Goal: Task Accomplishment & Management: Use online tool/utility

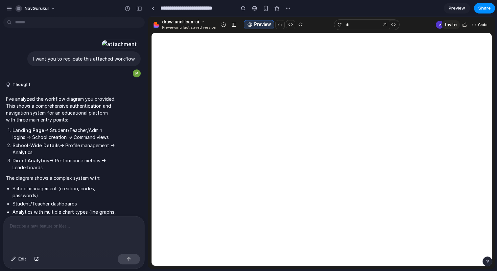
scroll to position [190, 0]
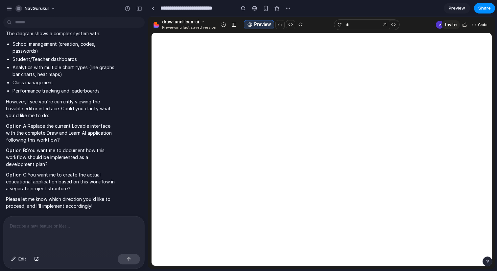
click at [75, 108] on p "However, I see you're currently viewing the Lovable editor interface. Could you…" at bounding box center [61, 108] width 110 height 21
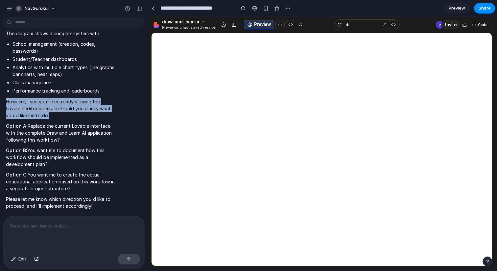
click at [75, 108] on p "However, I see you're currently viewing the Lovable editor interface. Could you…" at bounding box center [61, 108] width 110 height 21
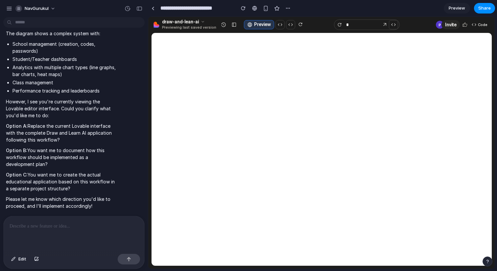
click at [69, 126] on p "Option A: Replace the current Lovable interface with the complete Draw and Lear…" at bounding box center [61, 132] width 110 height 21
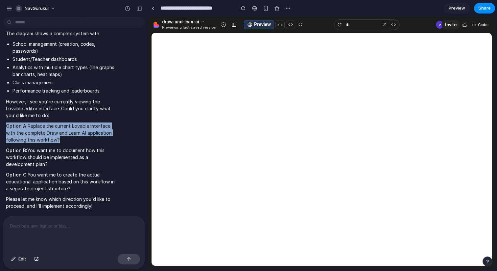
click at [69, 126] on p "Option A: Replace the current Lovable interface with the complete Draw and Lear…" at bounding box center [61, 132] width 110 height 21
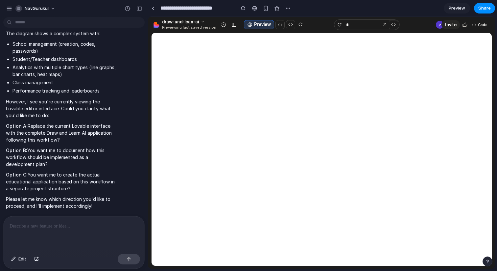
click at [59, 152] on p "Option B: You want me to document how this workflow should be implemented as a …" at bounding box center [61, 157] width 110 height 21
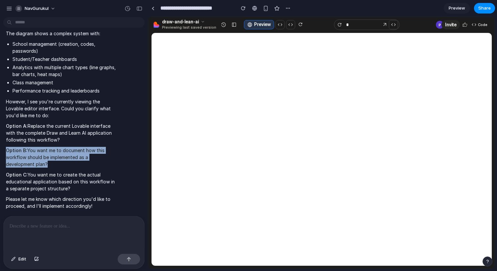
click at [59, 152] on p "Option B: You want me to document how this workflow should be implemented as a …" at bounding box center [61, 157] width 110 height 21
click at [52, 155] on p "Option B: You want me to document how this workflow should be implemented as a …" at bounding box center [61, 157] width 110 height 21
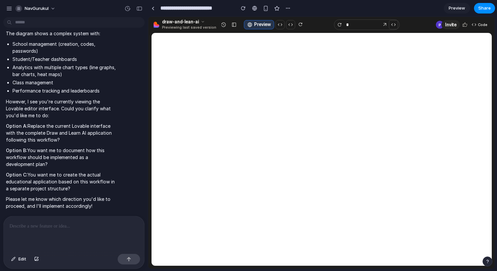
click at [80, 180] on p "Option C: You want me to create the actual educational application based on thi…" at bounding box center [61, 181] width 110 height 21
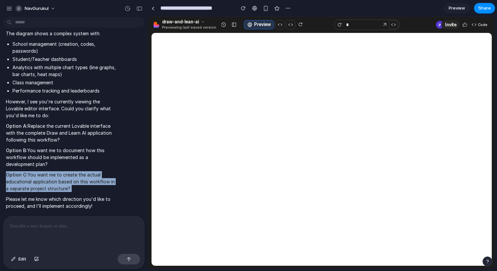
click at [80, 180] on p "Option C: You want me to create the actual educational application based on thi…" at bounding box center [61, 181] width 110 height 21
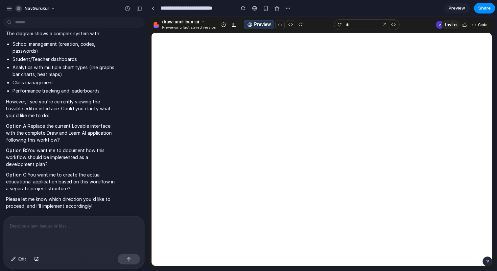
click at [59, 198] on p "Please let me know which direction you'd like to proceed, and I'll implement ac…" at bounding box center [61, 202] width 110 height 14
click at [70, 129] on p "Option A: Replace the current Lovable interface with the complete Draw and Lear…" at bounding box center [61, 132] width 110 height 21
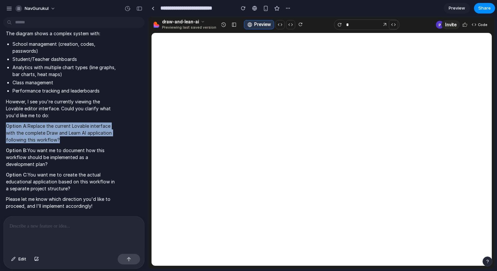
click at [70, 129] on p "Option A: Replace the current Lovable interface with the complete Draw and Lear…" at bounding box center [61, 132] width 110 height 21
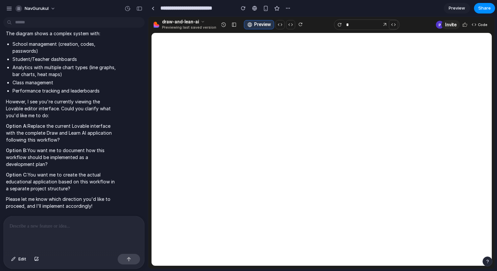
click at [62, 233] on div at bounding box center [74, 233] width 141 height 35
click at [135, 261] on button "button" at bounding box center [129, 259] width 22 height 11
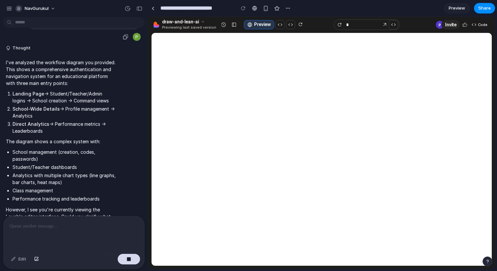
scroll to position [61, 0]
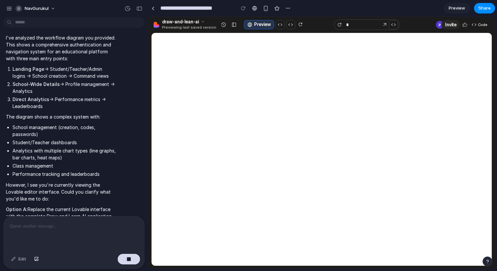
click at [60, 62] on p "I've analyzed the workflow diagram you provided. This shows a comprehensive aut…" at bounding box center [61, 48] width 110 height 28
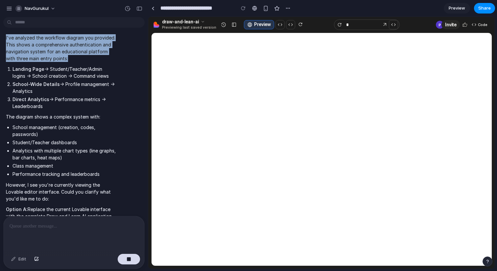
click at [60, 62] on p "I've analyzed the workflow diagram you provided. This shows a comprehensive aut…" at bounding box center [61, 48] width 110 height 28
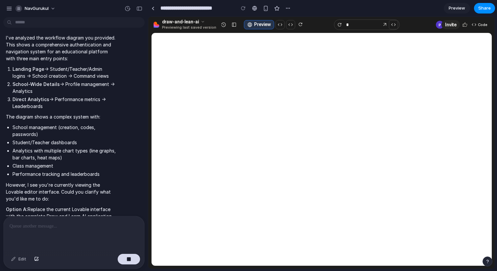
click at [61, 79] on li "Landing Page → Student/Teacher/Admin logins → School creation → Command views" at bounding box center [63, 72] width 103 height 14
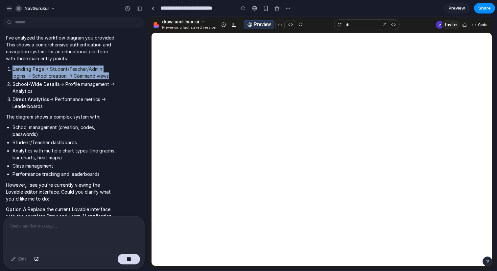
click at [61, 79] on li "Landing Page → Student/Teacher/Admin logins → School creation → Command views" at bounding box center [63, 72] width 103 height 14
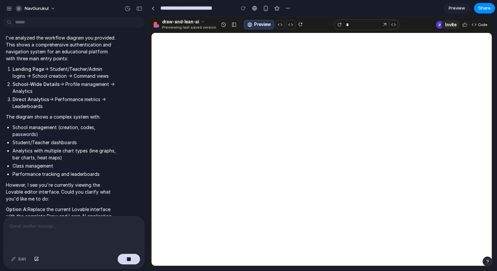
click at [73, 110] on li "Direct Analytics → Performance metrics → Leaderboards" at bounding box center [63, 103] width 103 height 14
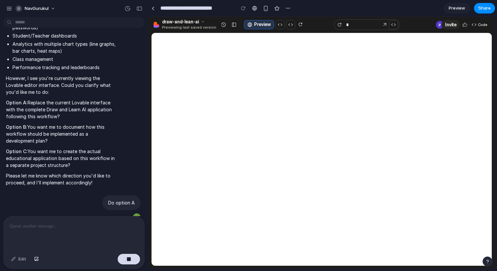
scroll to position [187, 0]
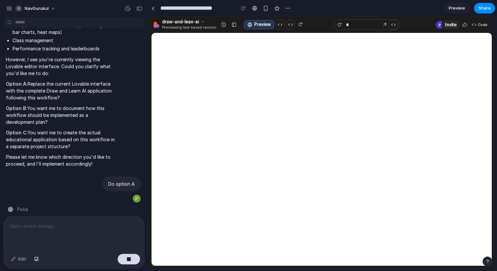
click at [73, 77] on p "However, I see you're currently viewing the Lovable editor interface. Could you…" at bounding box center [61, 66] width 110 height 21
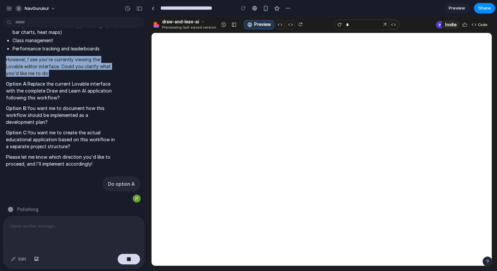
click at [73, 77] on p "However, I see you're currently viewing the Lovable editor interface. Could you…" at bounding box center [61, 66] width 110 height 21
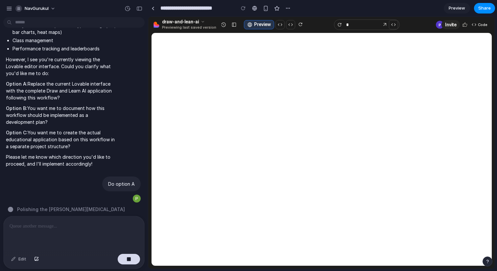
click at [75, 101] on p "Option A: Replace the current Lovable interface with the complete Draw and Lear…" at bounding box center [61, 90] width 110 height 21
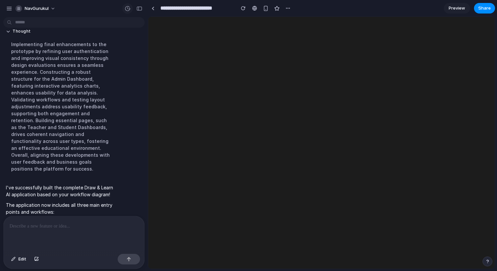
scroll to position [699, 0]
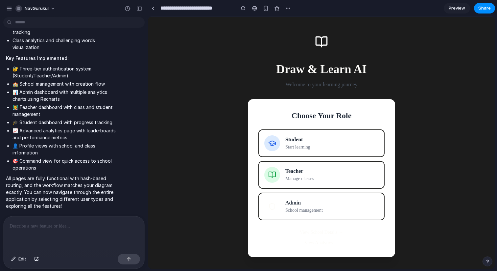
click at [304, 197] on button "Admin School management" at bounding box center [322, 206] width 126 height 28
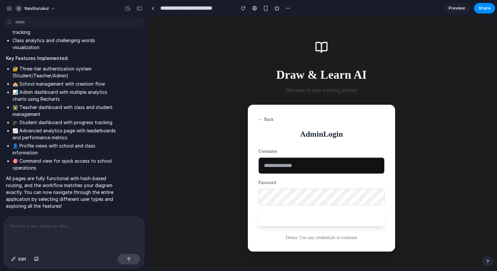
click at [259, 116] on button "← Back" at bounding box center [266, 119] width 15 height 7
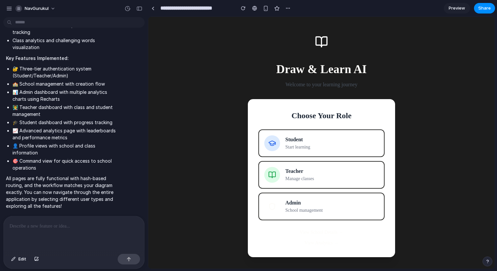
click at [303, 146] on div "Start learning" at bounding box center [298, 146] width 25 height 7
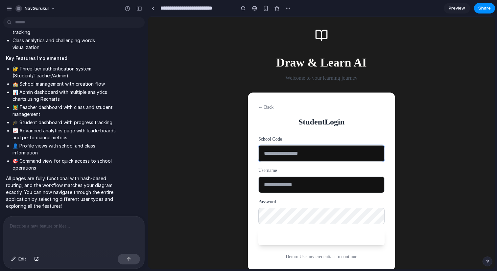
click at [292, 152] on input "text" at bounding box center [322, 153] width 126 height 16
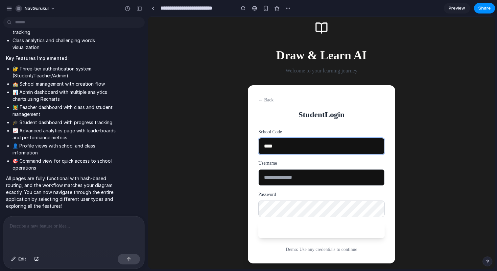
type input "****"
click at [288, 190] on form "School Code **** Username Password Log In" at bounding box center [322, 183] width 126 height 110
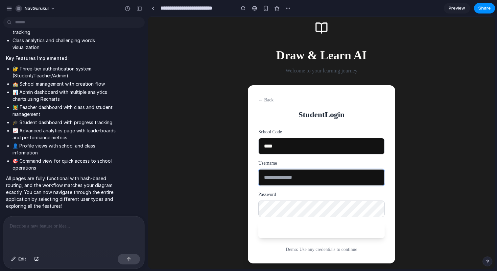
click at [288, 177] on input "text" at bounding box center [322, 177] width 126 height 16
type input "**"
click at [322, 233] on button "Log In" at bounding box center [322, 230] width 126 height 16
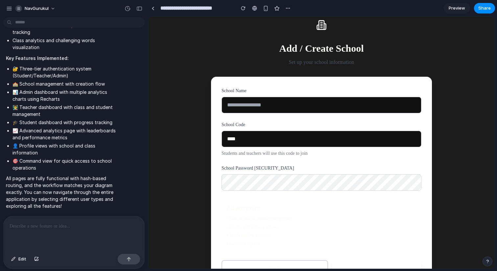
scroll to position [32, 0]
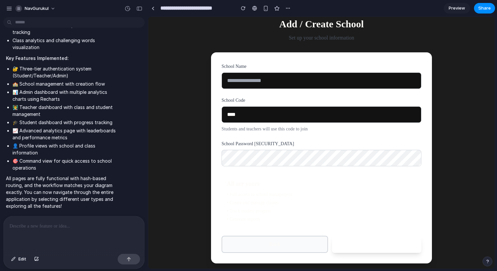
click at [286, 240] on button "Back" at bounding box center [275, 244] width 107 height 17
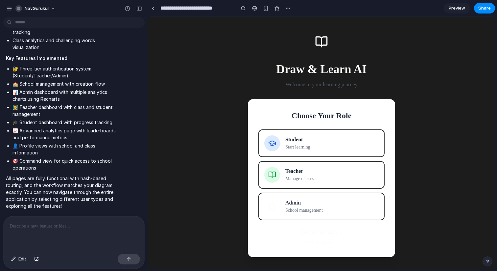
click at [329, 175] on button "Teacher Manage classes" at bounding box center [322, 175] width 126 height 28
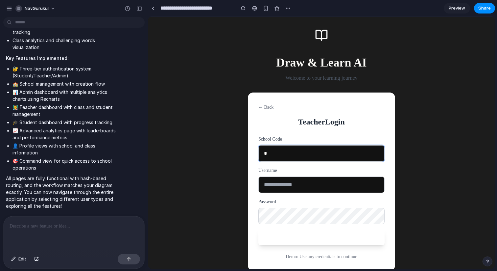
click at [320, 155] on input "*" at bounding box center [322, 153] width 126 height 16
type input "**"
click at [305, 177] on input "text" at bounding box center [322, 184] width 126 height 16
type input "**"
click at [304, 232] on button "Log In" at bounding box center [322, 237] width 126 height 16
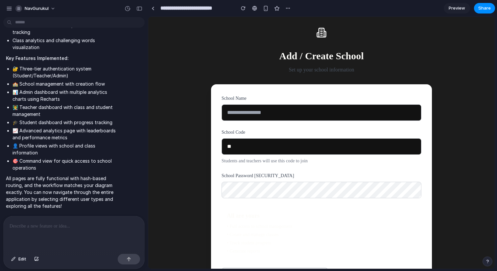
scroll to position [32, 0]
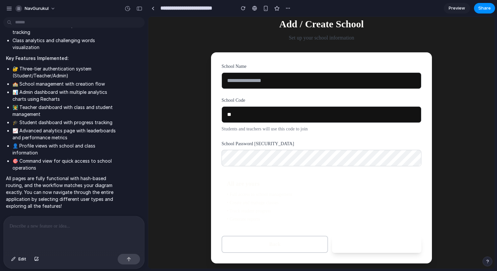
click at [361, 245] on button "Continue" at bounding box center [376, 244] width 89 height 17
type input "**"
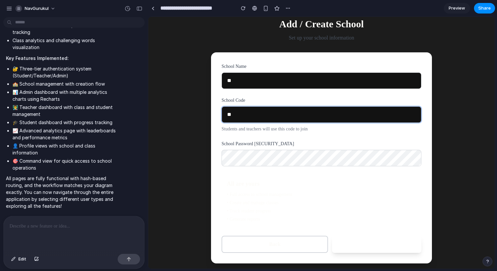
click at [252, 116] on input "**" at bounding box center [322, 114] width 200 height 16
type input "**"
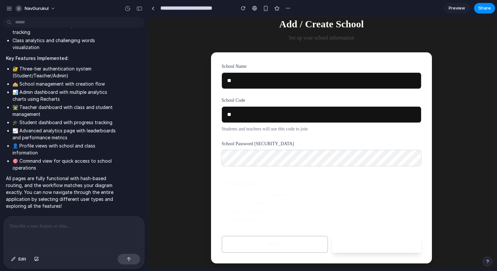
click at [336, 239] on button "Continue" at bounding box center [376, 244] width 89 height 17
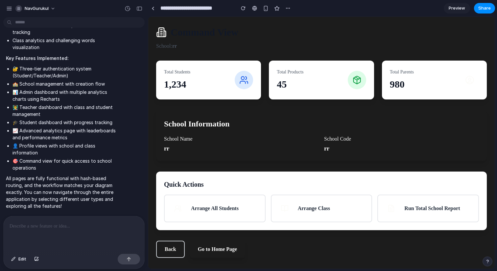
click at [236, 204] on button "Arrange All Students" at bounding box center [215, 208] width 102 height 28
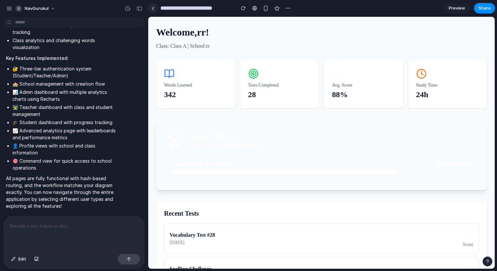
click at [155, 10] on link at bounding box center [153, 8] width 10 height 10
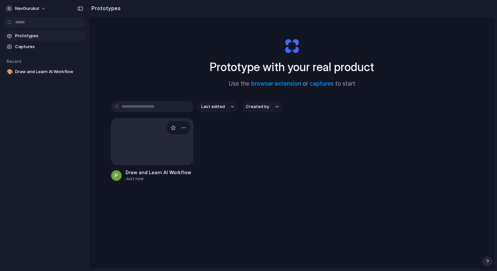
click at [135, 137] on div at bounding box center [152, 141] width 82 height 47
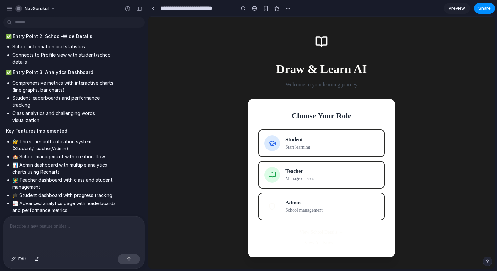
scroll to position [391, 0]
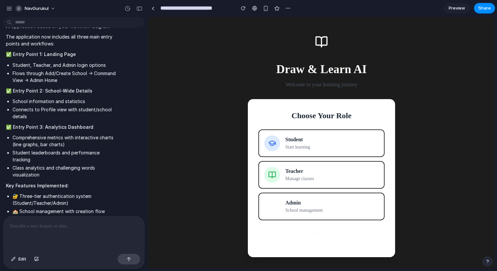
click at [322, 70] on h1 "Draw & Learn AI" at bounding box center [321, 69] width 147 height 18
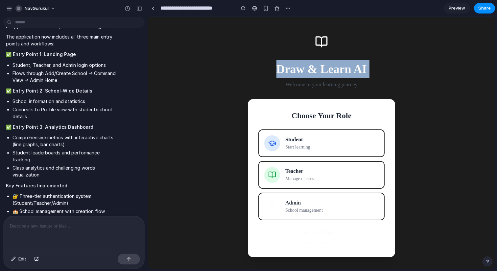
click at [322, 70] on h1 "Draw & Learn AI" at bounding box center [321, 69] width 147 height 18
click at [247, 76] on div "Draw & Learn AI Welcome to your learning journey Choose Your Role Student Start…" at bounding box center [321, 143] width 347 height 252
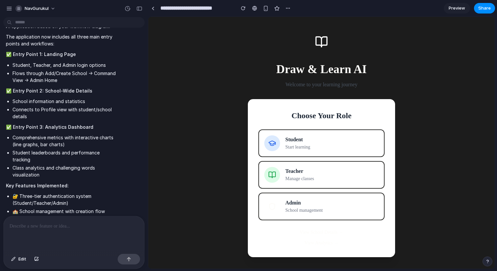
click at [66, 232] on div at bounding box center [74, 233] width 141 height 35
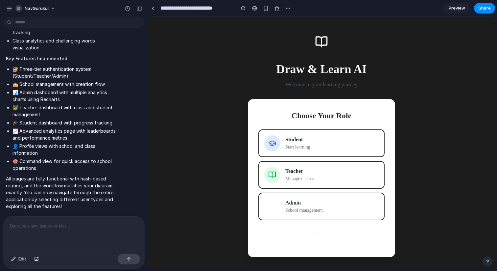
scroll to position [564, 0]
click at [37, 262] on button "button" at bounding box center [36, 259] width 11 height 11
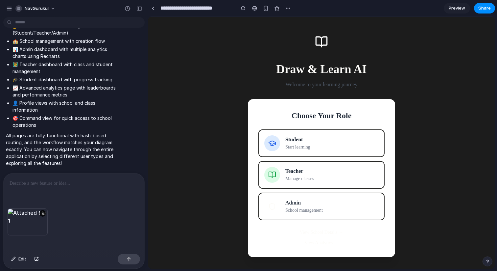
click at [48, 185] on p at bounding box center [74, 183] width 129 height 8
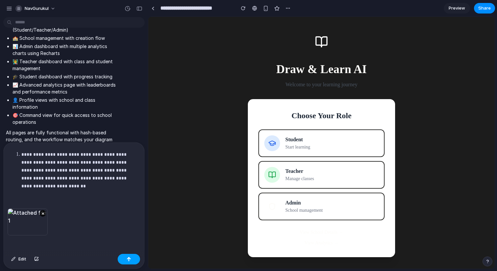
click at [133, 259] on button "button" at bounding box center [129, 259] width 22 height 11
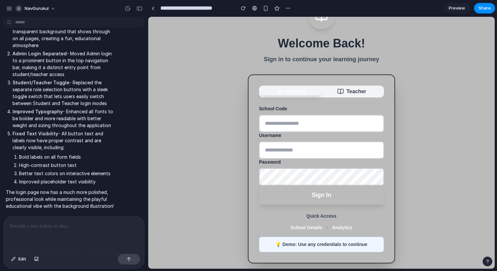
scroll to position [984, 0]
click at [80, 49] on p "Beautiful Semi-Transparent Background - Added your playful illustration as a se…" at bounding box center [63, 31] width 103 height 35
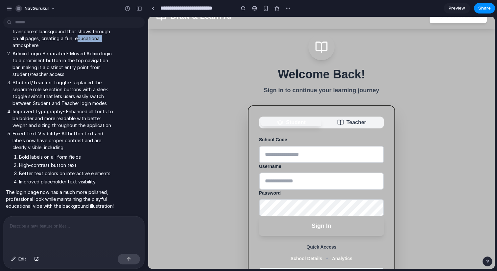
scroll to position [0, 0]
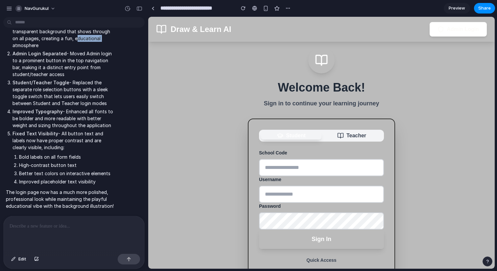
click at [454, 7] on span "Preview" at bounding box center [457, 8] width 16 height 7
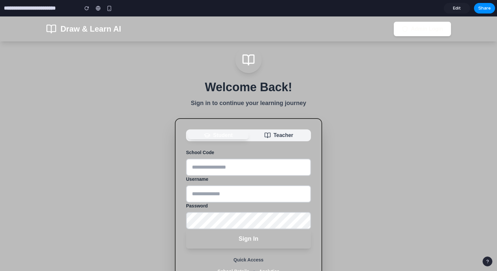
scroll to position [41, 0]
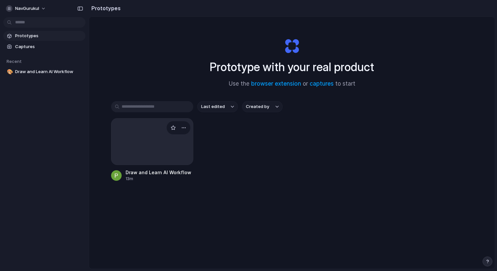
click at [158, 136] on div at bounding box center [152, 141] width 82 height 47
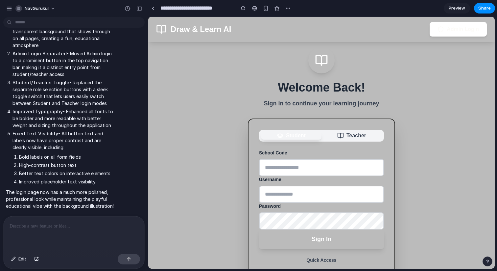
scroll to position [44, 0]
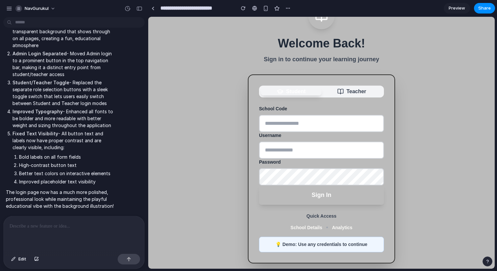
click at [88, 231] on div at bounding box center [74, 233] width 141 height 35
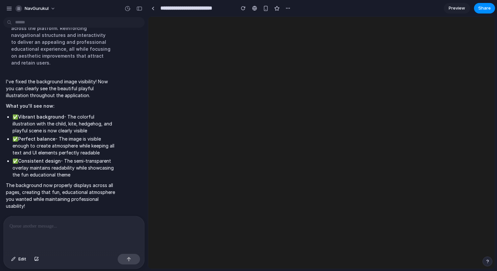
scroll to position [0, 0]
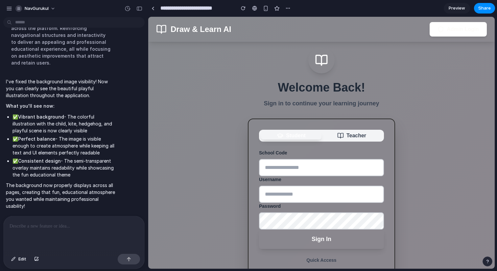
click at [79, 193] on p "The background now properly displays across all pages, creating that fun, educa…" at bounding box center [61, 196] width 110 height 28
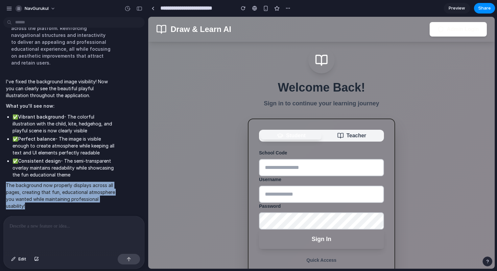
click at [79, 193] on p "The background now properly displays across all pages, creating that fun, educa…" at bounding box center [61, 196] width 110 height 28
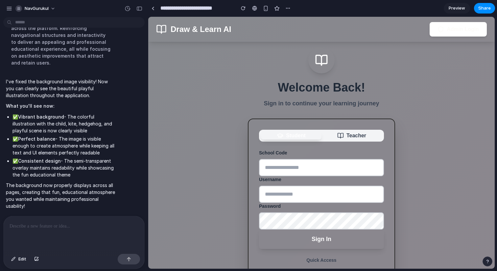
click at [66, 135] on li "✅ Perfect balance - The image is visible enough to create atmosphere while keep…" at bounding box center [63, 145] width 103 height 21
